Goal: Task Accomplishment & Management: Manage account settings

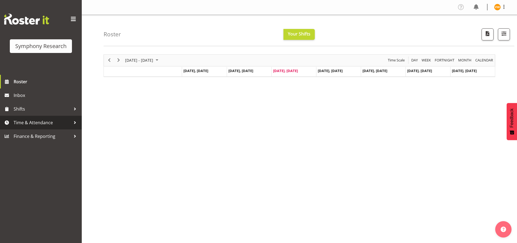
click at [75, 123] on div at bounding box center [75, 122] width 8 height 8
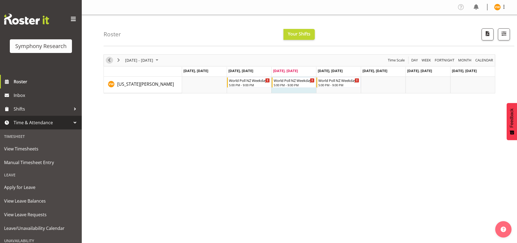
click at [107, 60] on span "Previous" at bounding box center [109, 60] width 7 height 7
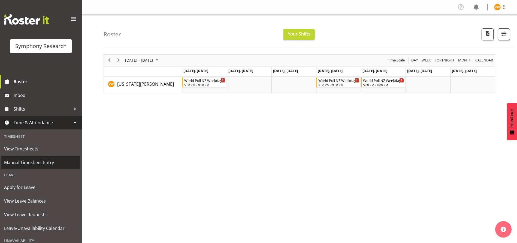
click at [52, 163] on span "Manual Timesheet Entry" at bounding box center [41, 162] width 74 height 8
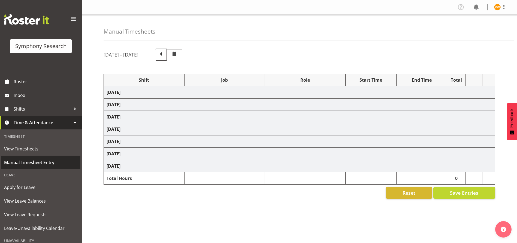
select select "41604"
select select "10527"
select select "47"
select select "41604"
select select "10527"
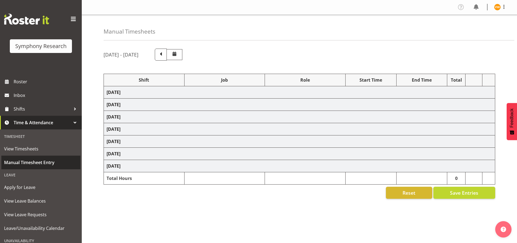
select select "47"
select select "41604"
select select "10527"
select select "47"
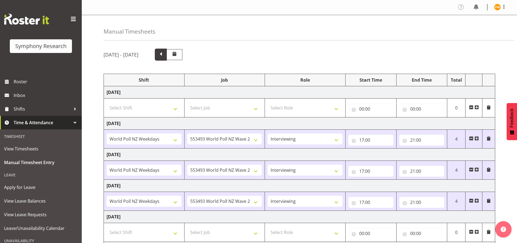
click at [164, 54] on span at bounding box center [160, 53] width 7 height 7
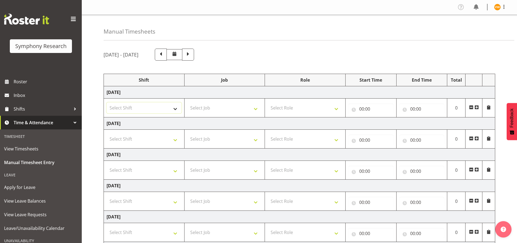
click at [177, 109] on select "Select Shift !!Weekend Residential (Roster IT Shift Label) *Business 9/10am ~ 4…" at bounding box center [144, 107] width 75 height 11
select select "81298"
click at [107, 102] on select "Select Shift !!Weekend Residential (Roster IT Shift Label) *Business 9/10am ~ 4…" at bounding box center [144, 107] width 75 height 11
click at [355, 110] on input "00:00" at bounding box center [370, 108] width 45 height 11
click at [385, 124] on select "00 01 02 03 04 05 06 07 08 09 10 11 12 13 14 15 16 17 18 19 20 21 22 23" at bounding box center [385, 122] width 12 height 11
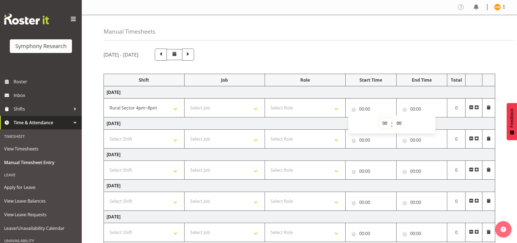
select select "17"
click at [379, 117] on select "00 01 02 03 04 05 06 07 08 09 10 11 12 13 14 15 16 17 18 19 20 21 22 23" at bounding box center [385, 122] width 12 height 11
type input "17:00"
click at [414, 108] on input "00:00" at bounding box center [421, 108] width 45 height 11
click at [438, 125] on select "00 01 02 03 04 05 06 07 08 09 10 11 12 13 14 15 16 17 18 19 20 21 22 23" at bounding box center [436, 122] width 12 height 11
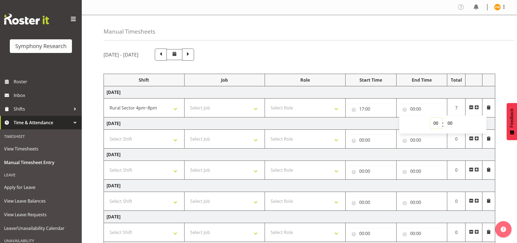
select select "20"
click at [430, 117] on select "00 01 02 03 04 05 06 07 08 09 10 11 12 13 14 15 16 17 18 19 20 21 22 23" at bounding box center [436, 122] width 12 height 11
type input "20:00"
click at [255, 106] on select "Select Job 550060 IF Admin 553492 World Poll Aus Wave 2 Main 2025 553493 World …" at bounding box center [224, 107] width 75 height 11
select select "10587"
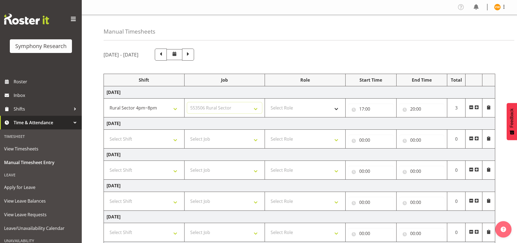
click at [187, 102] on select "Select Job 550060 IF Admin 553492 World Poll Aus Wave 2 Main 2025 553493 World …" at bounding box center [224, 107] width 75 height 11
click at [478, 107] on span at bounding box center [477, 107] width 4 height 4
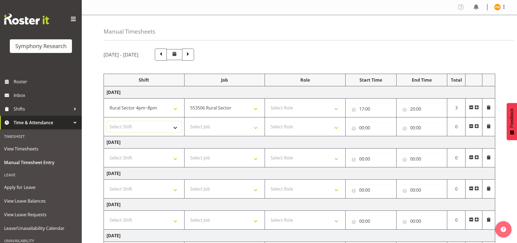
click at [175, 128] on select "Select Shift !!Weekend Residential (Roster IT Shift Label) *Business 9/10am ~ 4…" at bounding box center [144, 126] width 75 height 11
select select "41604"
click at [107, 121] on select "Select Shift !!Weekend Residential (Roster IT Shift Label) *Business 9/10am ~ 4…" at bounding box center [144, 126] width 75 height 11
click at [258, 128] on select "Select Job 550060 IF Admin 553492 World Poll Aus Wave 2 Main 2025 553493 World …" at bounding box center [224, 126] width 75 height 11
select select "10527"
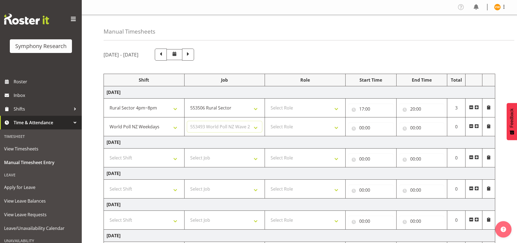
click at [187, 121] on select "Select Job 550060 IF Admin 553492 World Poll Aus Wave 2 Main 2025 553493 World …" at bounding box center [224, 126] width 75 height 11
click at [337, 108] on select "Select Role Briefing Interviewing" at bounding box center [305, 107] width 75 height 11
select select "47"
click at [268, 102] on select "Select Role Briefing Interviewing" at bounding box center [305, 107] width 75 height 11
click at [339, 128] on select "Select Role Briefing Interviewing" at bounding box center [305, 126] width 75 height 11
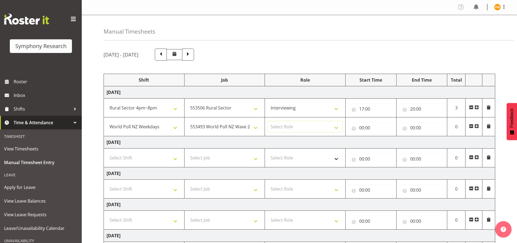
select select "47"
click at [268, 121] on select "Select Role Briefing Interviewing" at bounding box center [305, 126] width 75 height 11
click at [364, 127] on input "00:00" at bounding box center [370, 127] width 45 height 11
click at [384, 141] on select "00 01 02 03 04 05 06 07 08 09 10 11 12 13 14 15 16 17 18 19 20 21 22 23" at bounding box center [385, 141] width 12 height 11
select select "20"
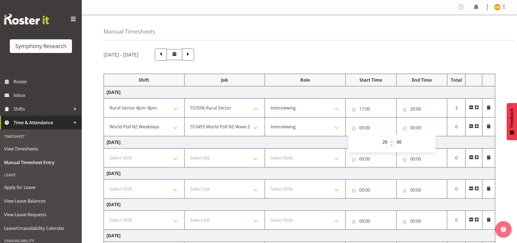
click at [379, 136] on select "00 01 02 03 04 05 06 07 08 09 10 11 12 13 14 15 16 17 18 19 20 21 22 23" at bounding box center [385, 141] width 12 height 11
type input "20:00"
click at [415, 128] on input "00:00" at bounding box center [421, 127] width 45 height 11
click at [434, 140] on select "00 01 02 03 04 05 06 07 08 09 10 11 12 13 14 15 16 17 18 19 20 21 22 23" at bounding box center [436, 141] width 12 height 11
select select "21"
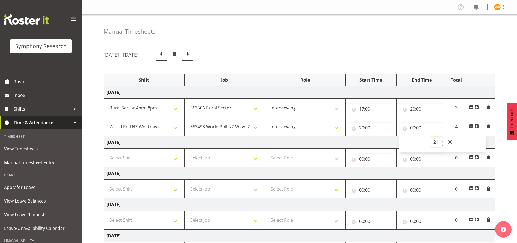
click at [430, 136] on select "00 01 02 03 04 05 06 07 08 09 10 11 12 13 14 15 16 17 18 19 20 21 22 23" at bounding box center [436, 141] width 12 height 11
type input "21:00"
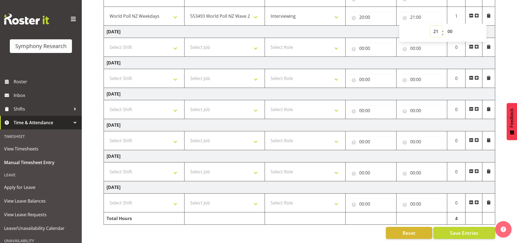
scroll to position [117, 0]
click at [177, 106] on select "Select Shift !!Weekend Residential (Roster IT Shift Label) *Business 9/10am ~ 4…" at bounding box center [144, 109] width 75 height 11
select select "81298"
click at [107, 104] on select "Select Shift !!Weekend Residential (Roster IT Shift Label) *Business 9/10am ~ 4…" at bounding box center [144, 109] width 75 height 11
click at [257, 104] on select "Select Job 550060 IF Admin 553492 World Poll Aus Wave 2 Main 2025 553493 World …" at bounding box center [224, 109] width 75 height 11
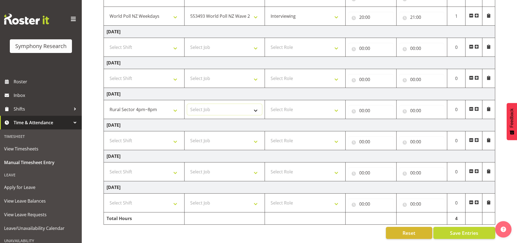
select select "10587"
click at [187, 104] on select "Select Job 550060 IF Admin 553492 World Poll Aus Wave 2 Main 2025 553493 World …" at bounding box center [224, 109] width 75 height 11
click at [338, 104] on select "Select Role Briefing Interviewing" at bounding box center [305, 109] width 75 height 11
select select "47"
click at [268, 104] on select "Select Role Briefing Interviewing" at bounding box center [305, 109] width 75 height 11
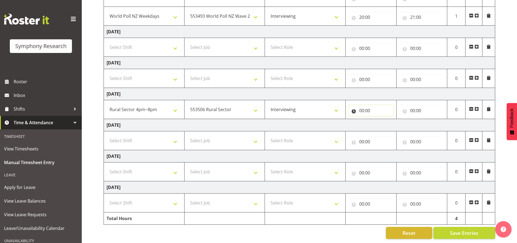
click at [359, 105] on input "00:00" at bounding box center [370, 110] width 45 height 11
click at [363, 105] on input "00:00" at bounding box center [370, 110] width 45 height 11
click at [385, 119] on select "00 01 02 03 04 05 06 07 08 09 10 11 12 13 14 15 16 17 18 19 20 21 22 23" at bounding box center [385, 124] width 12 height 11
select select "17"
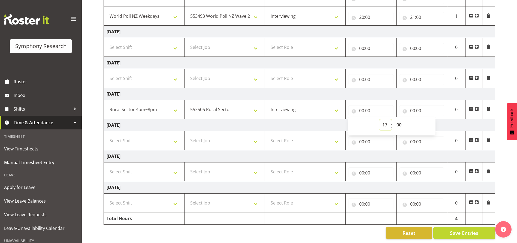
click at [379, 119] on select "00 01 02 03 04 05 06 07 08 09 10 11 12 13 14 15 16 17 18 19 20 21 22 23" at bounding box center [385, 124] width 12 height 11
type input "17:00"
click at [415, 105] on input "00:00" at bounding box center [421, 110] width 45 height 11
click at [433, 119] on select "00 01 02 03 04 05 06 07 08 09 10 11 12 13 14 15 16 17 18 19 20 21 22 23" at bounding box center [436, 124] width 12 height 11
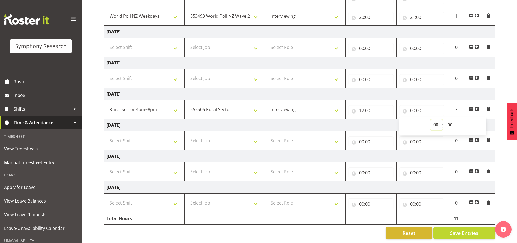
click at [435, 119] on select "00 01 02 03 04 05 06 07 08 09 10 11 12 13 14 15 16 17 18 19 20 21 22 23" at bounding box center [436, 124] width 12 height 11
select select "20"
click at [430, 119] on select "00 01 02 03 04 05 06 07 08 09 10 11 12 13 14 15 16 17 18 19 20 21 22 23" at bounding box center [436, 124] width 12 height 11
type input "20:00"
click at [477, 107] on span at bounding box center [477, 109] width 4 height 4
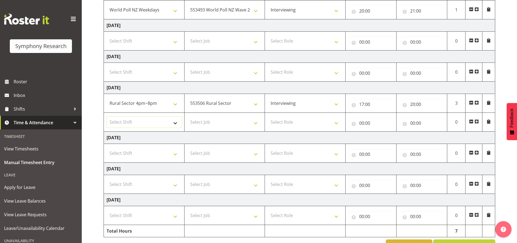
click at [175, 123] on select "Select Shift !!Weekend Residential (Roster IT Shift Label) *Business 9/10am ~ 4…" at bounding box center [144, 121] width 75 height 11
select select "41604"
click at [107, 116] on select "Select Shift !!Weekend Residential (Roster IT Shift Label) *Business 9/10am ~ 4…" at bounding box center [144, 121] width 75 height 11
click at [256, 123] on select "Select Job 550060 IF Admin 553492 World Poll Aus Wave 2 Main 2025 553493 World …" at bounding box center [224, 121] width 75 height 11
select select "10527"
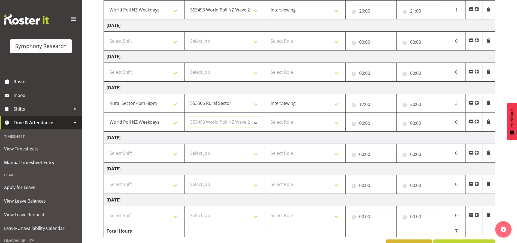
click at [187, 116] on select "Select Job 550060 IF Admin 553492 World Poll Aus Wave 2 Main 2025 553493 World …" at bounding box center [224, 121] width 75 height 11
click at [337, 123] on select "Select Role Briefing Interviewing" at bounding box center [305, 121] width 75 height 11
select select "47"
click at [268, 116] on select "Select Role Briefing Interviewing" at bounding box center [305, 121] width 75 height 11
click at [355, 124] on input "00:00" at bounding box center [370, 122] width 45 height 11
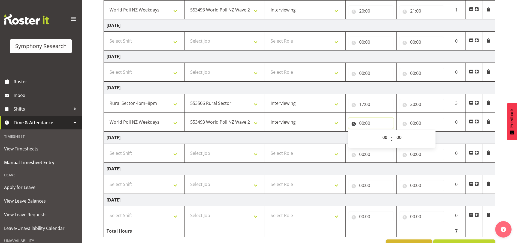
click at [362, 123] on input "00:00" at bounding box center [370, 122] width 45 height 11
click at [383, 138] on select "00 01 02 03 04 05 06 07 08 09 10 11 12 13 14 15 16 17 18 19 20 21 22 23" at bounding box center [385, 137] width 12 height 11
select select "20"
click at [379, 132] on select "00 01 02 03 04 05 06 07 08 09 10 11 12 13 14 15 16 17 18 19 20 21 22 23" at bounding box center [385, 137] width 12 height 11
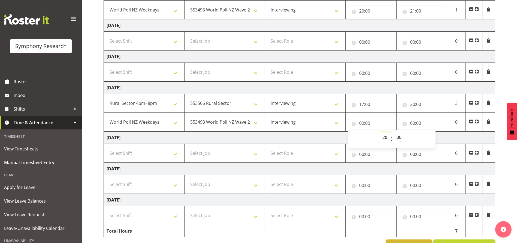
type input "20:00"
click at [412, 123] on input "00:00" at bounding box center [421, 122] width 45 height 11
click at [438, 137] on select "00 01 02 03 04 05 06 07 08 09 10 11 12 13 14 15 16 17 18 19 20 21 22 23" at bounding box center [436, 137] width 12 height 11
select select "21"
click at [430, 132] on select "00 01 02 03 04 05 06 07 08 09 10 11 12 13 14 15 16 17 18 19 20 21 22 23" at bounding box center [436, 137] width 12 height 11
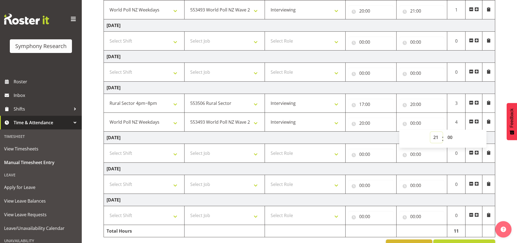
type input "21:00"
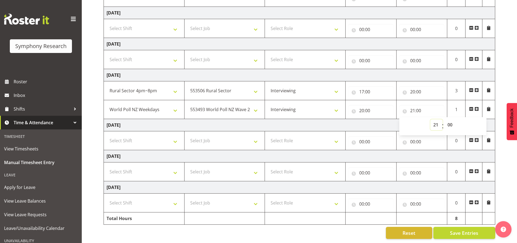
scroll to position [135, 0]
click at [463, 229] on span "Save Entries" at bounding box center [464, 232] width 28 height 7
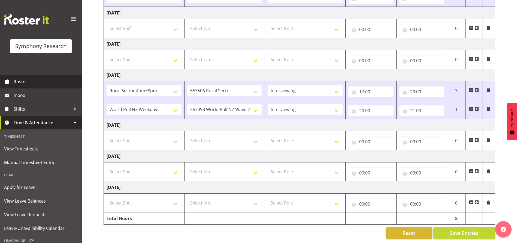
click at [27, 80] on span "Roster" at bounding box center [46, 81] width 65 height 8
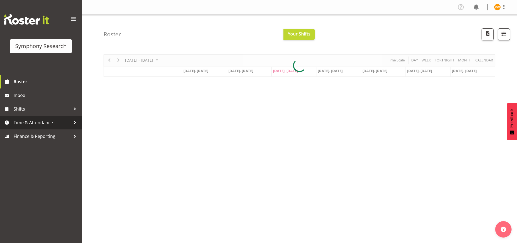
click at [70, 121] on span "Time & Attendance" at bounding box center [42, 122] width 57 height 8
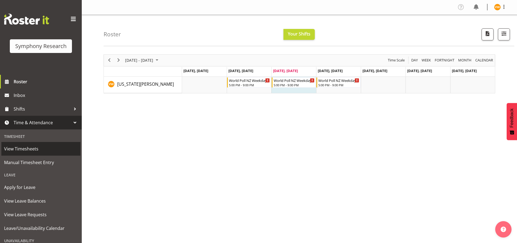
click at [25, 150] on span "View Timesheets" at bounding box center [41, 148] width 74 height 8
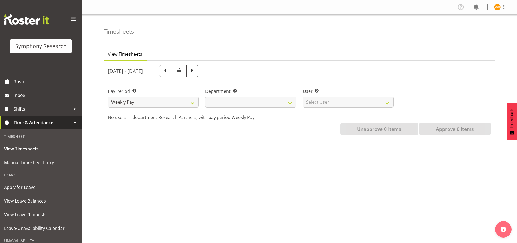
select select
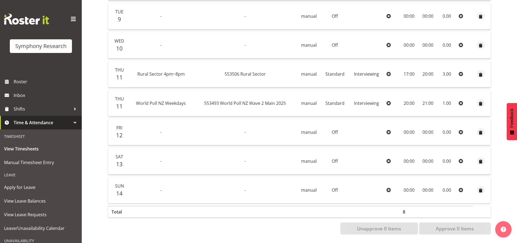
scroll to position [191, 0]
click at [32, 162] on span "Manual Timesheet Entry" at bounding box center [41, 162] width 74 height 8
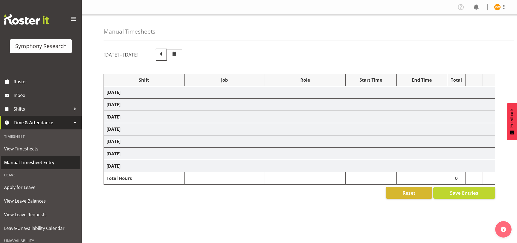
select select "41604"
select select "10527"
select select "47"
select select "41604"
select select "10527"
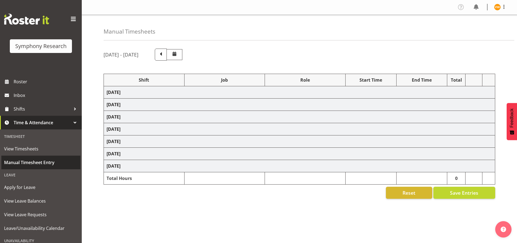
select select "47"
select select "41604"
select select "10527"
select select "47"
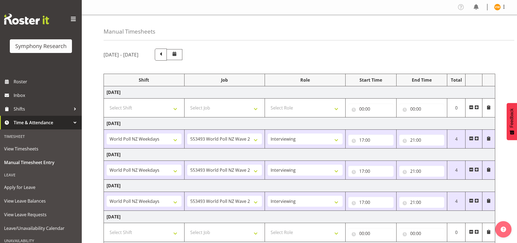
scroll to position [16, 0]
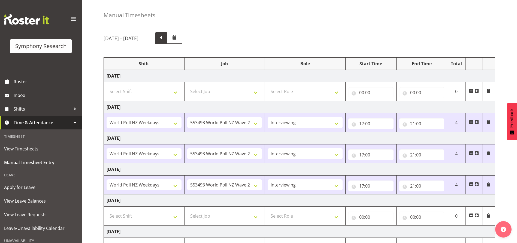
click at [167, 41] on span at bounding box center [161, 38] width 12 height 12
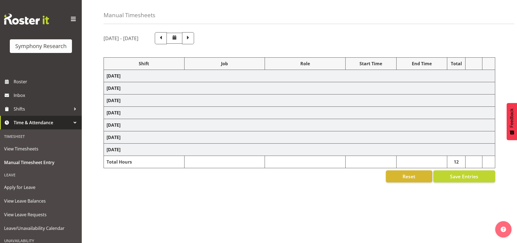
select select "81298"
select select "10587"
select select "47"
select select "41604"
select select "10527"
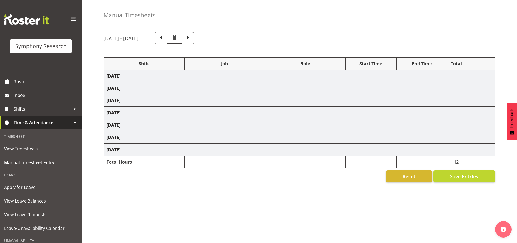
select select "47"
select select "81298"
select select "10587"
select select "47"
select select "41604"
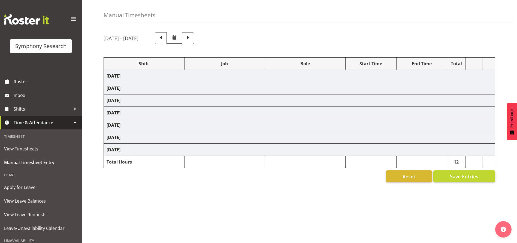
select select "10527"
select select "47"
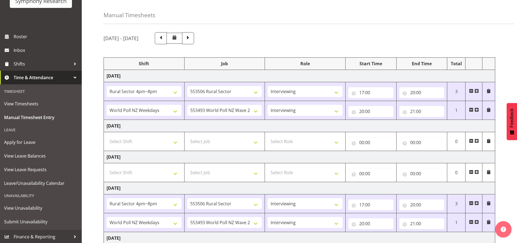
scroll to position [46, 0]
click at [50, 208] on span "View Unavailability" at bounding box center [41, 207] width 74 height 8
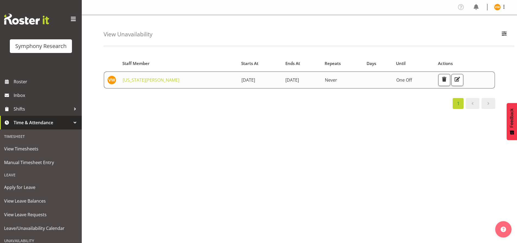
click at [60, 120] on span "Time & Attendance" at bounding box center [42, 122] width 57 height 8
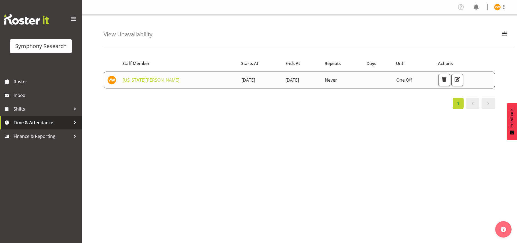
click at [72, 122] on div at bounding box center [75, 122] width 8 height 8
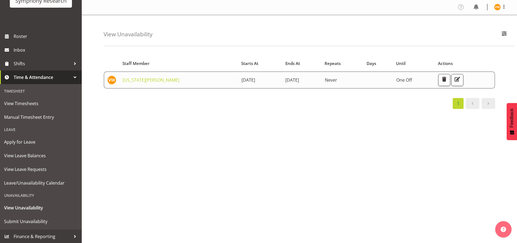
scroll to position [46, 0]
click at [33, 220] on span "Submit Unavailability" at bounding box center [41, 221] width 74 height 8
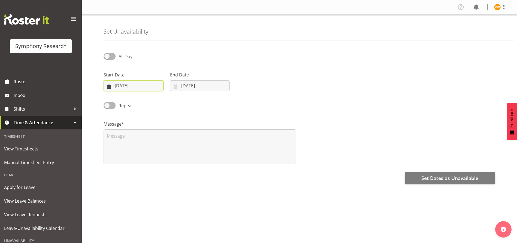
click at [114, 87] on input "17/09/2025" at bounding box center [134, 85] width 60 height 11
click at [128, 162] on link "22" at bounding box center [125, 161] width 11 height 10
type input "22/09/2025"
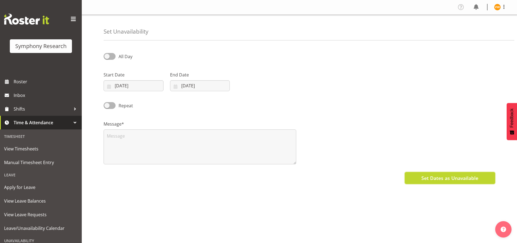
click at [448, 178] on span "Set Dates as Unavailable" at bounding box center [449, 177] width 57 height 7
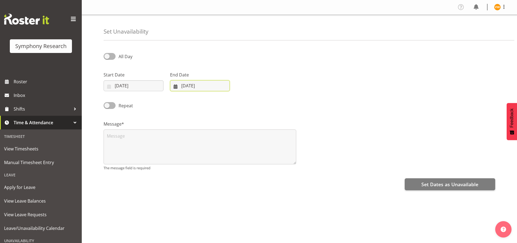
click at [176, 83] on input "17/09/2025" at bounding box center [200, 85] width 60 height 11
click at [204, 162] on span "23" at bounding box center [202, 160] width 4 height 5
type input "23/09/2025"
click at [113, 137] on textarea at bounding box center [200, 146] width 193 height 35
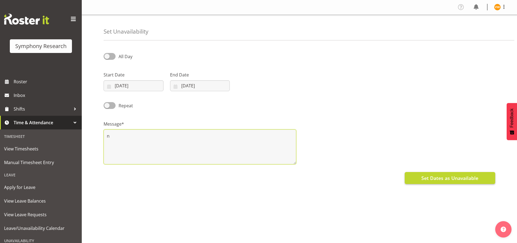
type textarea "n"
click at [456, 173] on button "Set Dates as Unavailable" at bounding box center [450, 178] width 90 height 12
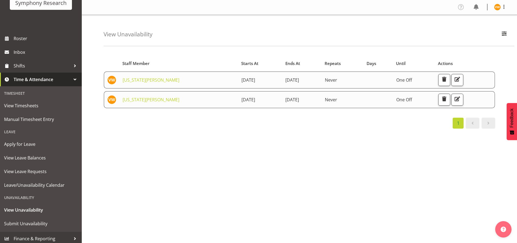
scroll to position [46, 0]
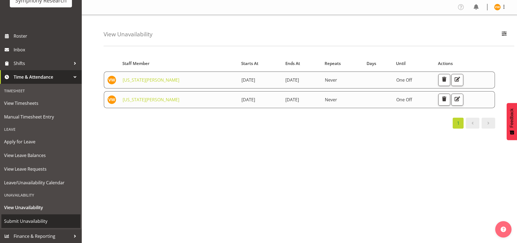
click at [37, 220] on span "Submit Unavailability" at bounding box center [41, 221] width 74 height 8
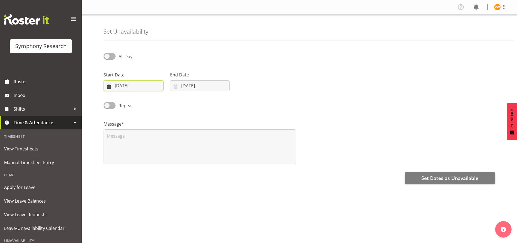
click at [118, 83] on input "[DATE]" at bounding box center [134, 85] width 60 height 11
click at [168, 162] on span "26" at bounding box center [169, 160] width 4 height 5
type input "[DATE]"
click at [186, 85] on input "[DATE]" at bounding box center [200, 85] width 60 height 11
click at [181, 171] on span "28" at bounding box center [181, 170] width 4 height 5
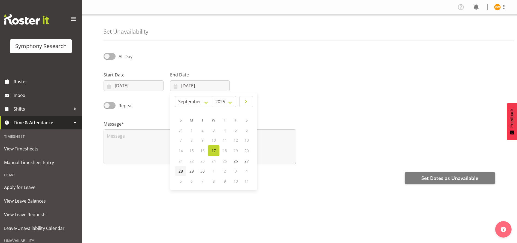
type input "[DATE]"
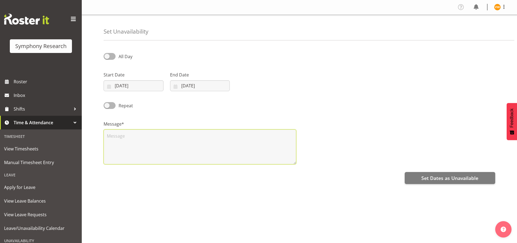
click at [125, 139] on textarea at bounding box center [200, 146] width 193 height 35
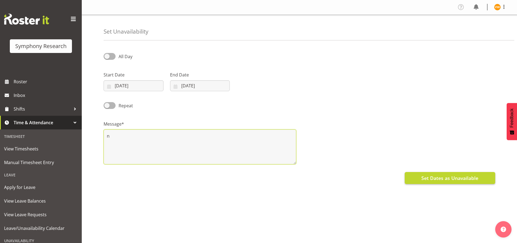
type textarea "n"
click at [444, 180] on span "Set Dates as Unavailable" at bounding box center [449, 177] width 57 height 7
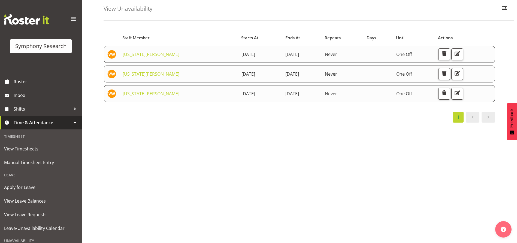
scroll to position [32, 0]
click at [56, 122] on span "Time & Attendance" at bounding box center [42, 122] width 57 height 8
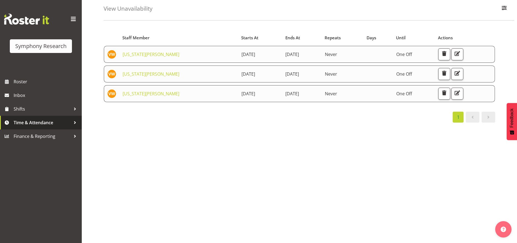
click at [62, 121] on span "Time & Attendance" at bounding box center [42, 122] width 57 height 8
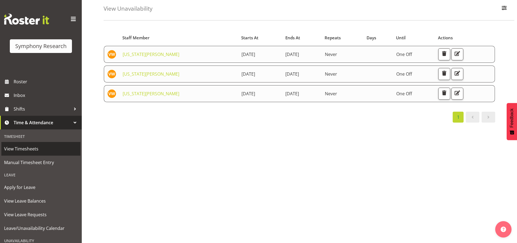
click at [32, 147] on span "View Timesheets" at bounding box center [41, 148] width 74 height 8
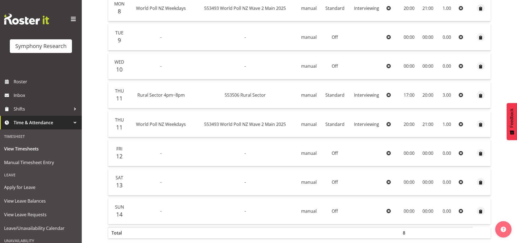
scroll to position [180, 0]
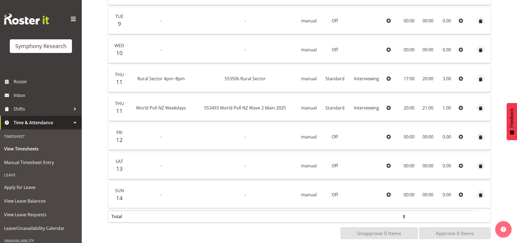
click at [517, 204] on div "View Timesheets September 8th - September 14th 2025 Pay Period Select which pay…" at bounding box center [310, 55] width 413 height 383
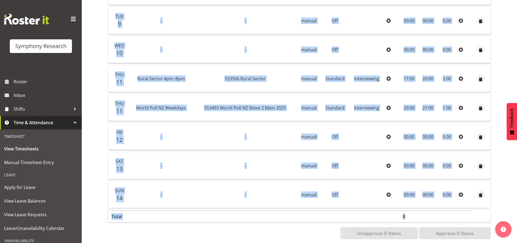
click at [517, 204] on div "View Timesheets September 8th - September 14th 2025 Pay Period Select which pay…" at bounding box center [310, 55] width 413 height 383
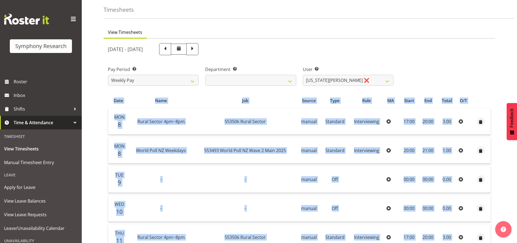
scroll to position [6, 0]
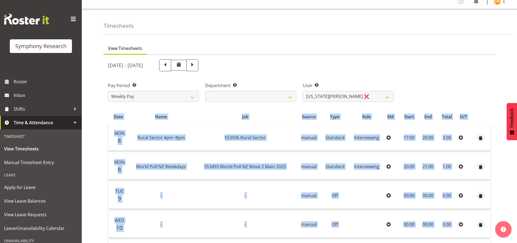
click at [182, 63] on span at bounding box center [179, 64] width 7 height 7
click at [182, 67] on span at bounding box center [179, 64] width 7 height 7
click at [196, 65] on span at bounding box center [192, 64] width 7 height 7
select select
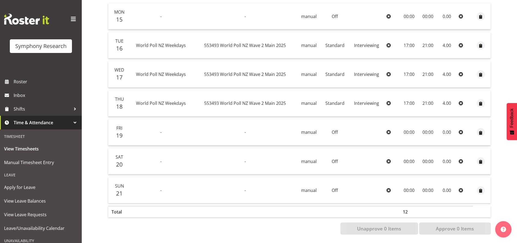
scroll to position [133, 0]
